Goal: Check status

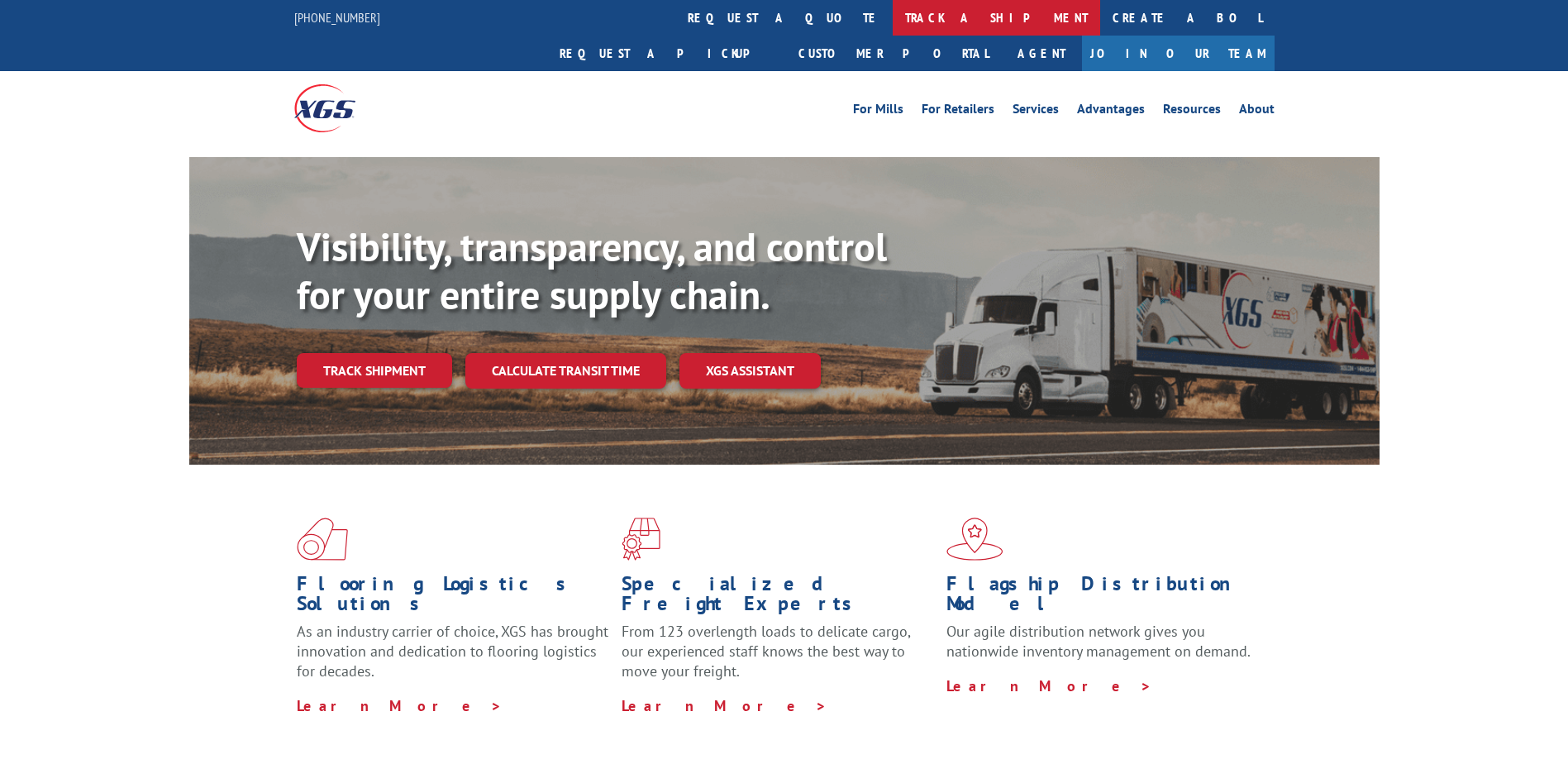
click at [893, 5] on link "track a shipment" at bounding box center [996, 18] width 207 height 35
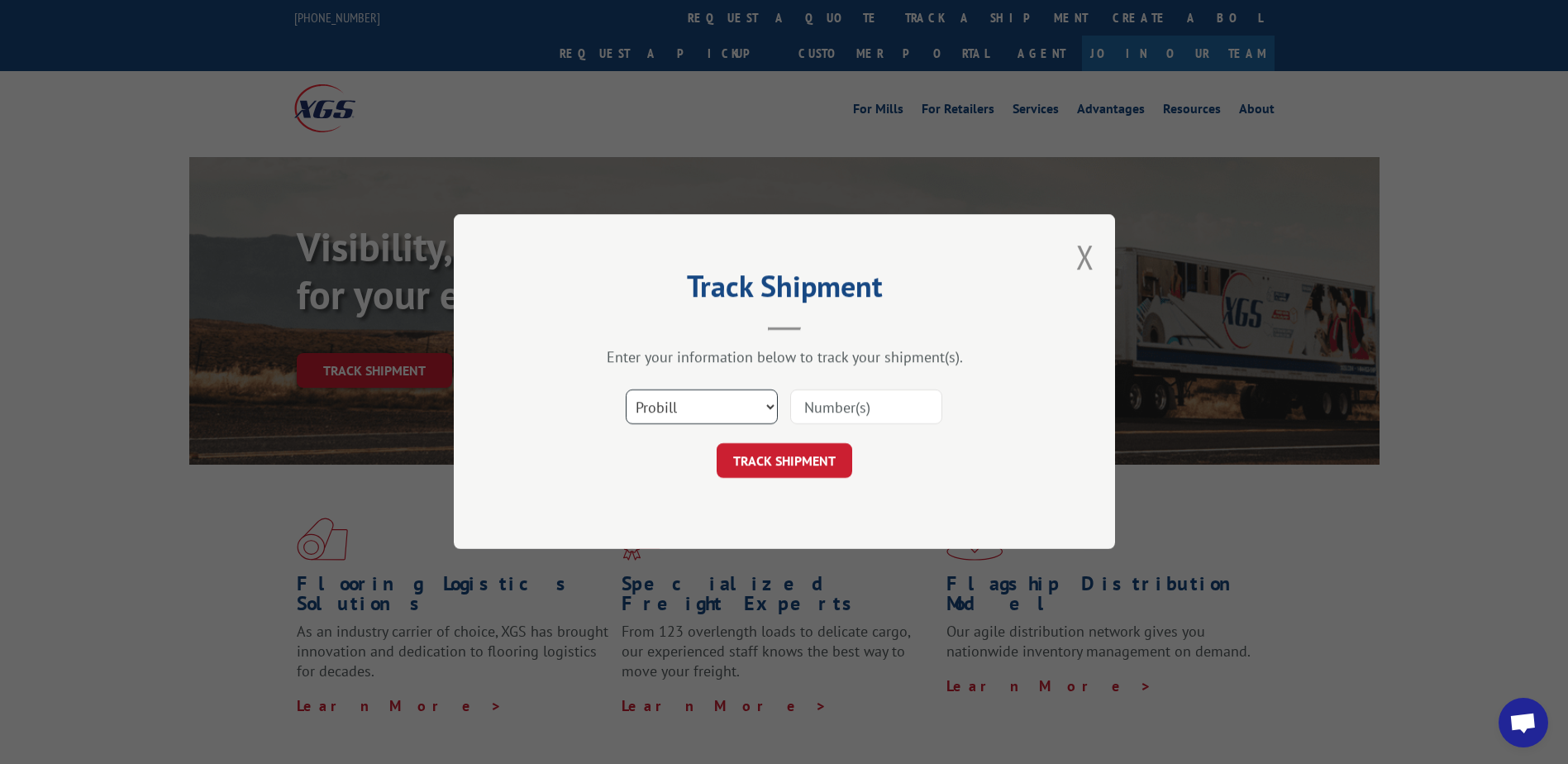
click at [771, 412] on select "Select category... Probill BOL PO" at bounding box center [702, 407] width 152 height 35
select select "bol"
click at [626, 390] on select "Select category... Probill BOL PO" at bounding box center [702, 407] width 152 height 35
click at [775, 406] on select "Select category... Probill BOL PO" at bounding box center [702, 407] width 152 height 35
click at [833, 407] on input at bounding box center [866, 407] width 152 height 35
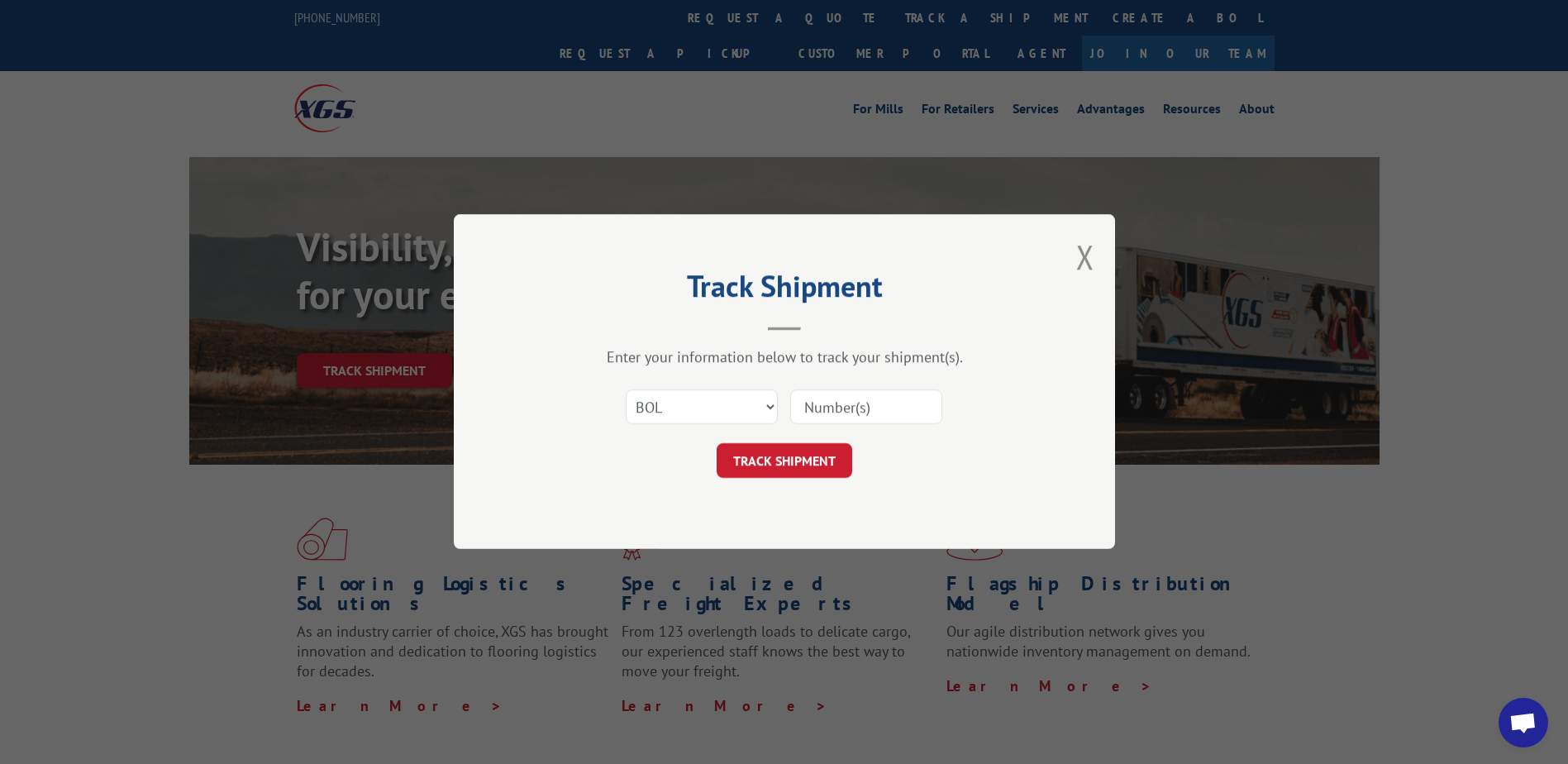
paste input "2852945"
type input "2852945"
click at [803, 451] on button "TRACK SHIPMENT" at bounding box center [784, 460] width 136 height 35
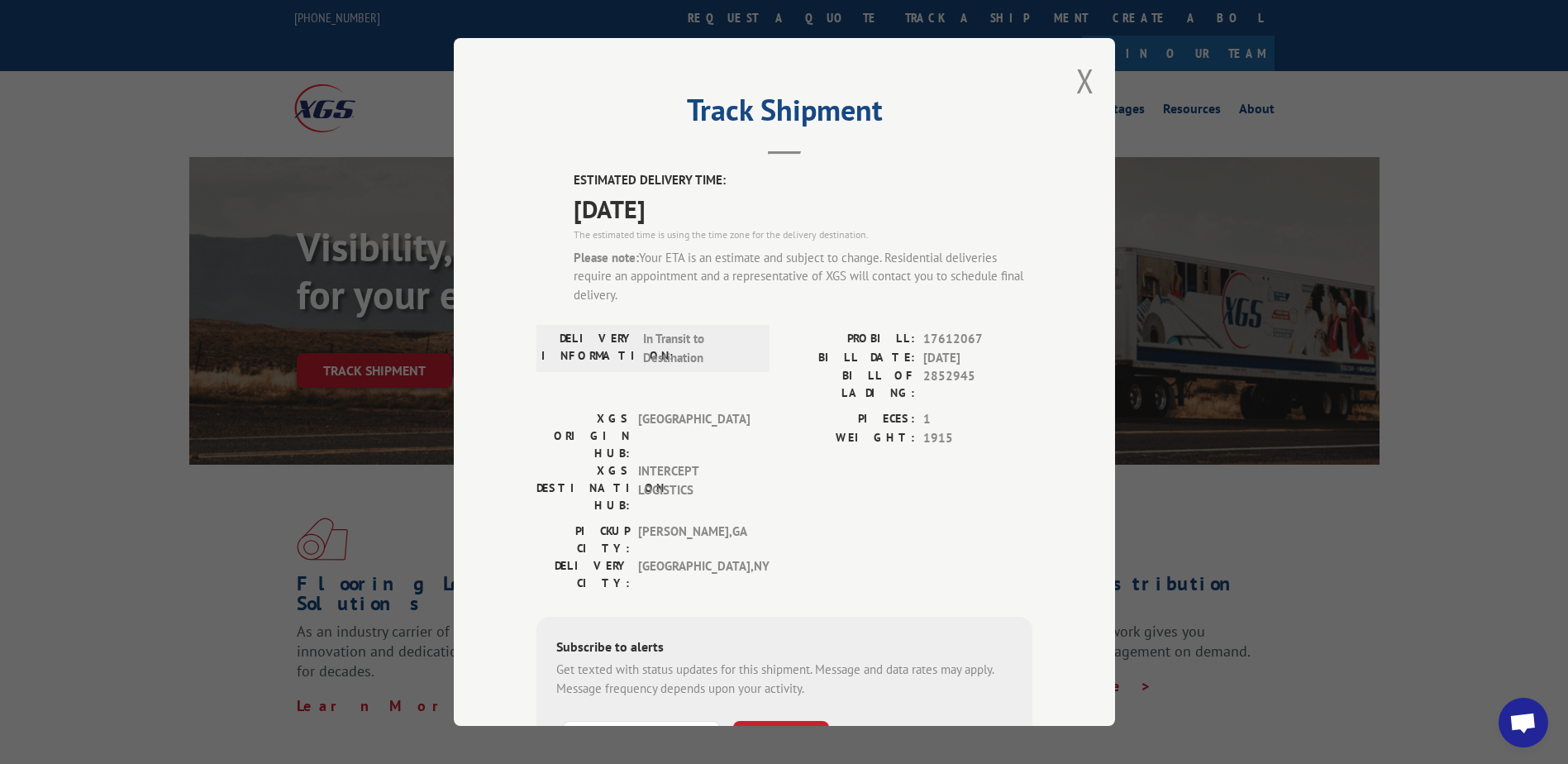
click at [1099, 80] on div "Track Shipment ESTIMATED DELIVERY TIME: [DATE] The estimated time is using the …" at bounding box center [784, 382] width 661 height 688
click at [1084, 79] on button "Close modal" at bounding box center [1085, 81] width 18 height 43
